Goal: Register for event/course

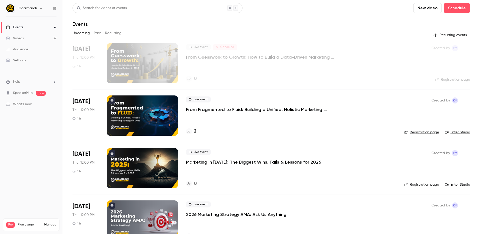
click at [207, 109] on p "From Fragmented to Fluid: Building a Unified, Holistic Marketing Strategy in [D…" at bounding box center [261, 109] width 150 height 6
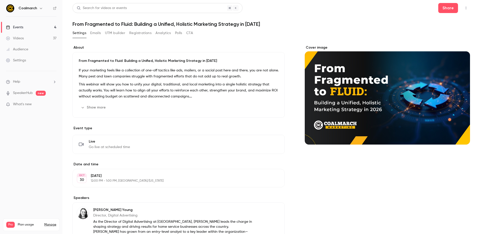
click at [20, 26] on div "Events" at bounding box center [14, 27] width 17 height 5
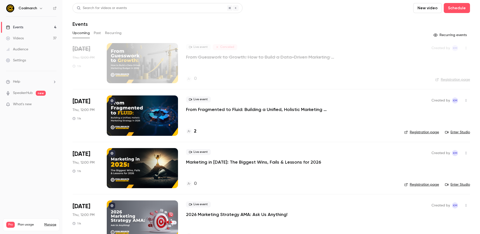
click at [430, 131] on link "Registration page" at bounding box center [421, 132] width 35 height 5
